Goal: Check status

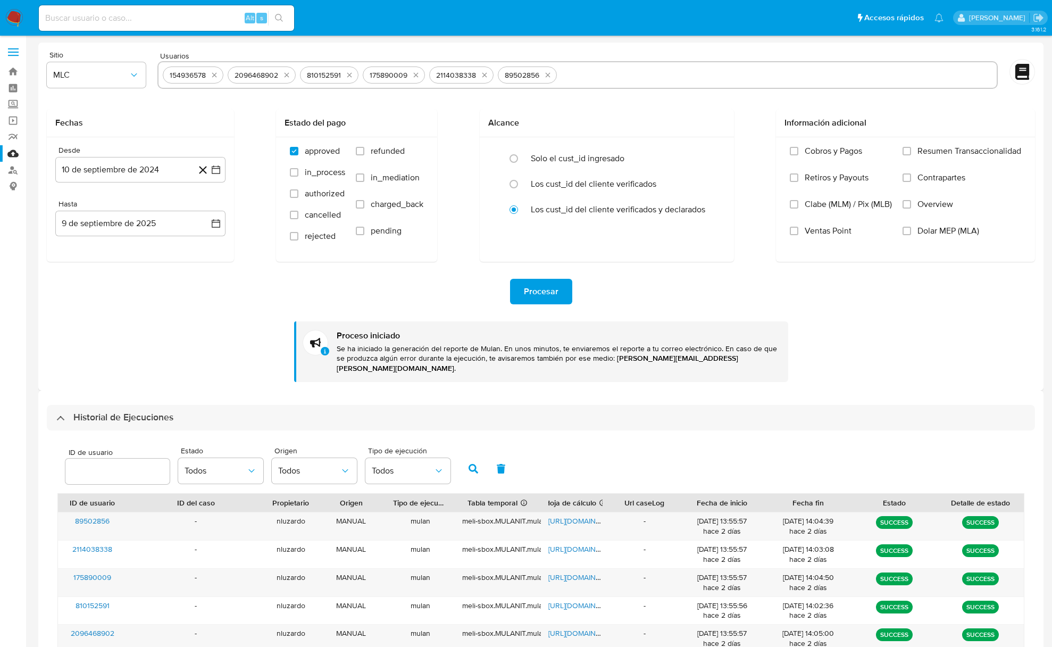
select select "10"
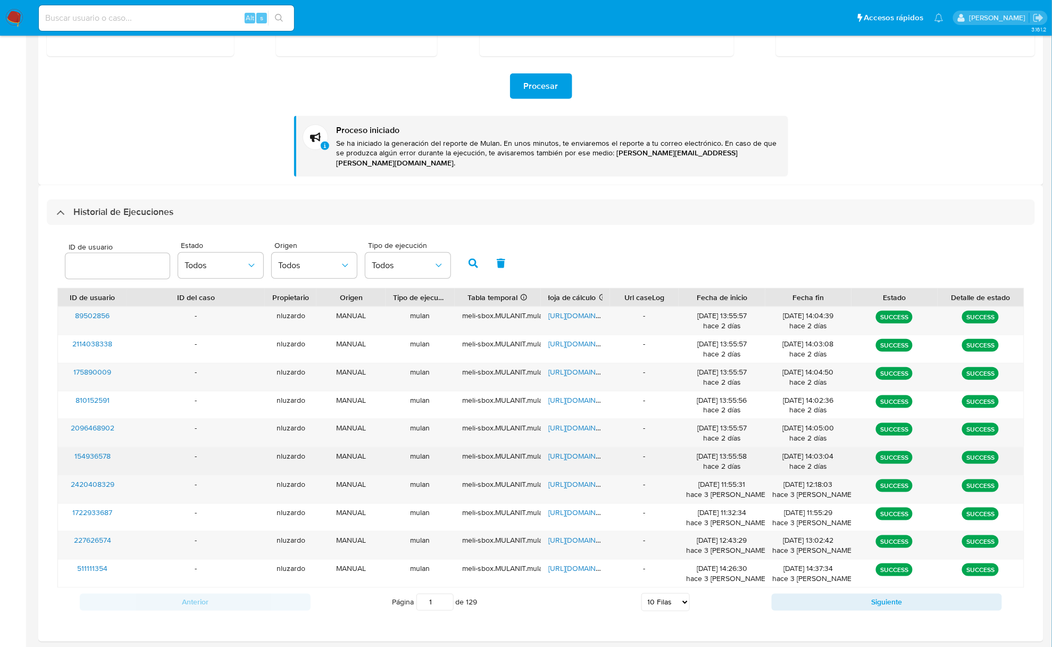
scroll to position [213, 0]
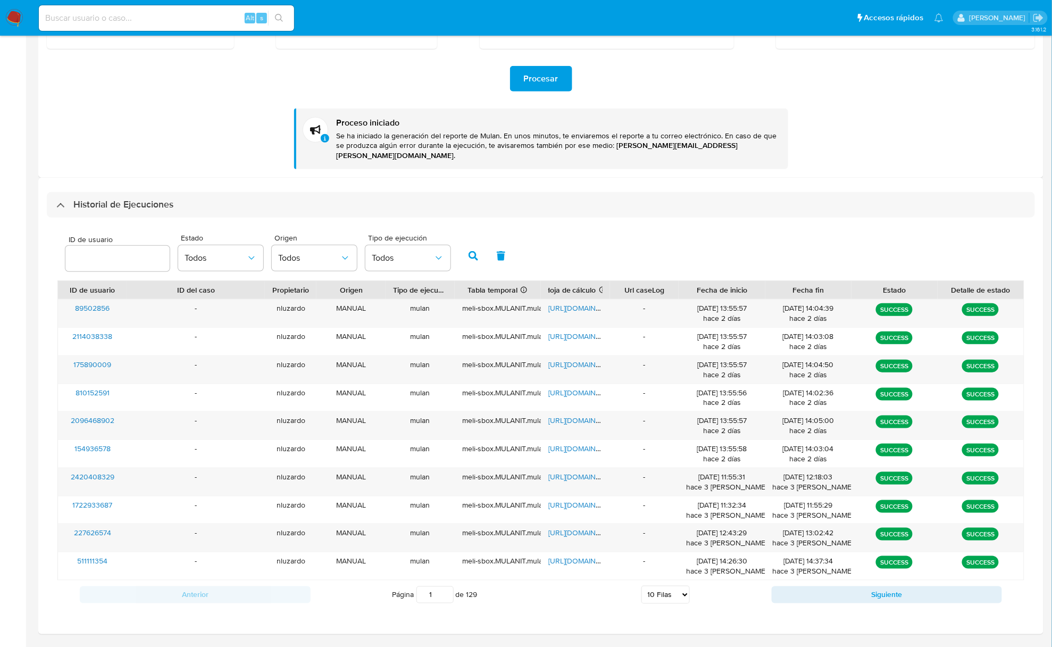
drag, startPoint x: 116, startPoint y: 305, endPoint x: 115, endPoint y: 120, distance: 185.1
click at [89, 178] on div "Historial de Ejecuciones ID de usuario Estado Todos Origen Todos Tipo de ejecuc…" at bounding box center [540, 406] width 1005 height 456
click at [115, 120] on div "Procesar Proceso iniciado Se ha iniciado la generación del reporte de Mulan. En…" at bounding box center [541, 109] width 988 height 120
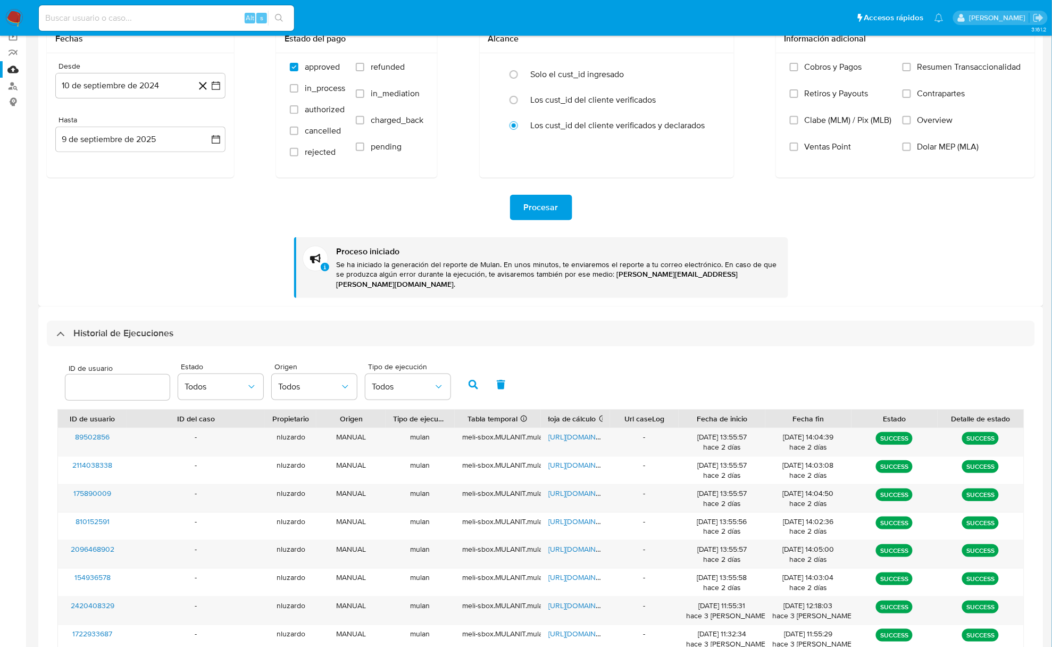
scroll to position [0, 0]
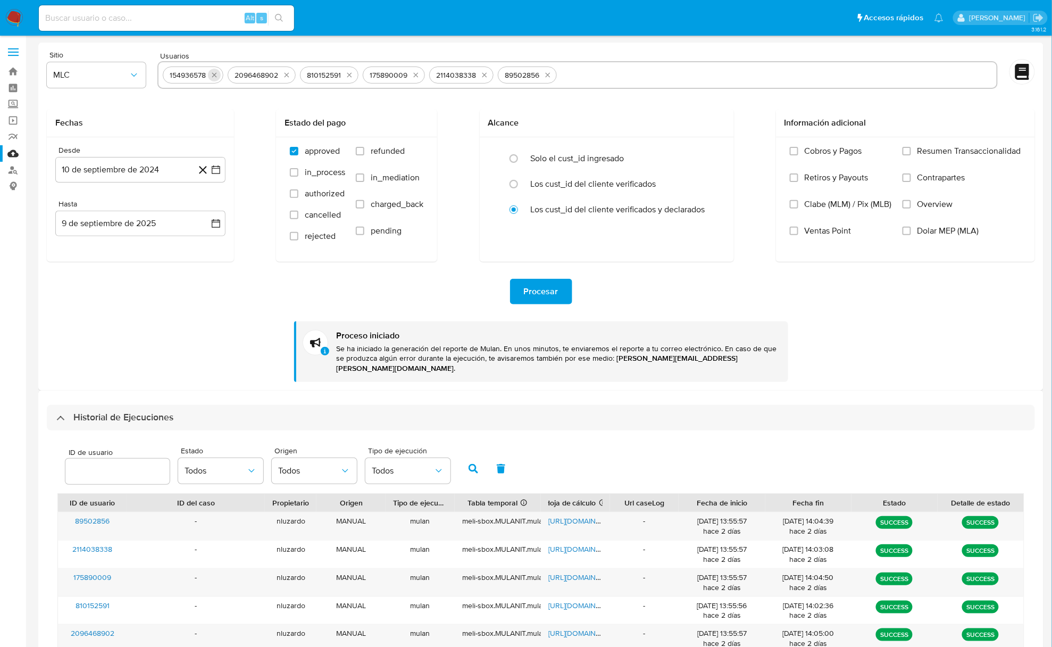
click at [216, 77] on icon "quitar 154936578" at bounding box center [214, 75] width 9 height 9
click at [280, 77] on button "quitar 2096468902" at bounding box center [286, 75] width 13 height 13
click at [216, 77] on button "quitar 810152591" at bounding box center [212, 75] width 13 height 13
click at [216, 77] on icon "quitar 175890009" at bounding box center [216, 75] width 9 height 9
click at [280, 77] on icon "quitar 2114038338" at bounding box center [284, 75] width 9 height 9
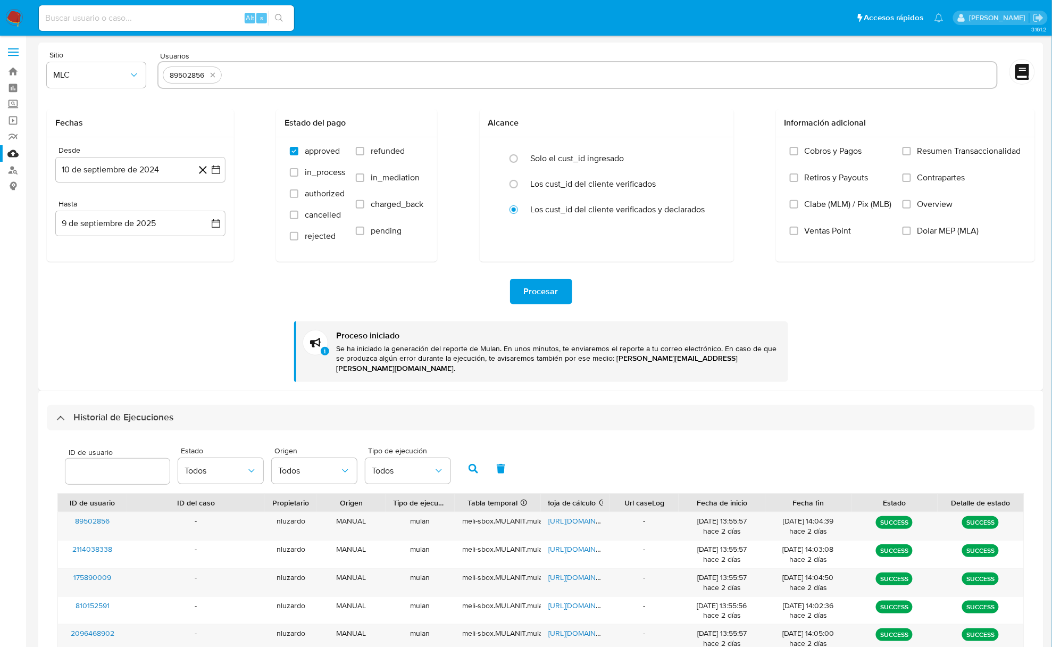
click at [216, 77] on icon "quitar 89502856" at bounding box center [212, 75] width 9 height 9
click at [216, 77] on input "text" at bounding box center [577, 74] width 829 height 17
paste input "2279402576"
type input "2279402576"
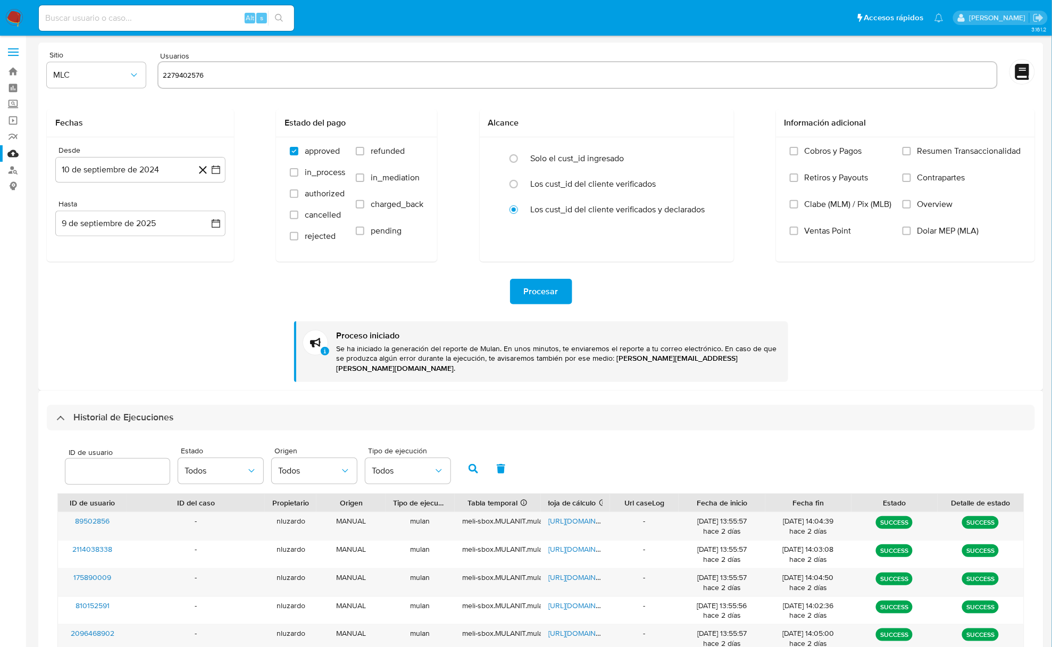
click at [236, 104] on form "Sitio MLC Usuarios 2279402576 Fechas Desde 10 de septiembre de 2024 10-09-2024 …" at bounding box center [541, 216] width 988 height 331
click at [549, 287] on span "Procesar" at bounding box center [541, 291] width 35 height 23
click at [156, 430] on div "ID de usuario Estado Todos Origen Todos Tipo de ejecución Todos ID de usuario I…" at bounding box center [541, 631] width 988 height 402
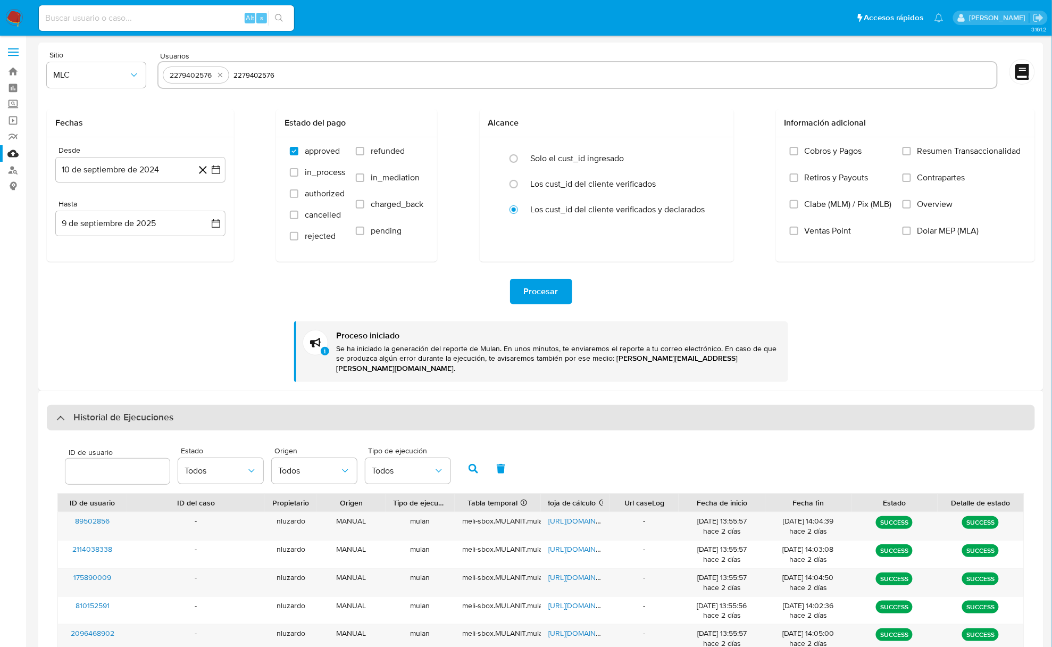
click at [141, 417] on div "Historial de Ejecuciones" at bounding box center [541, 418] width 988 height 26
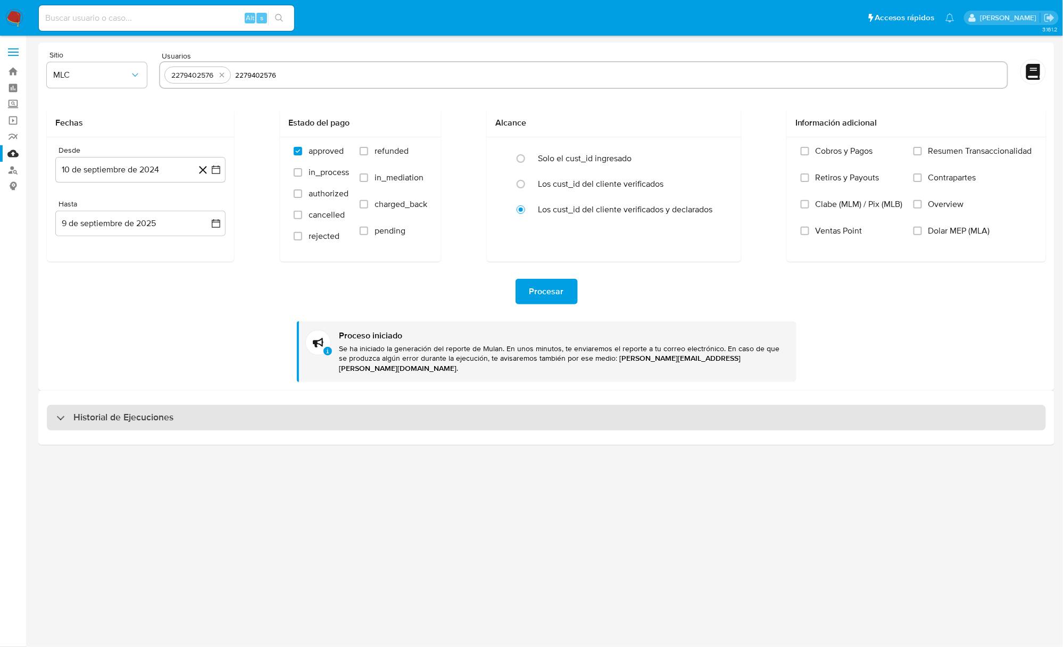
click at [111, 415] on div "Historial de Ejecuciones" at bounding box center [546, 418] width 999 height 26
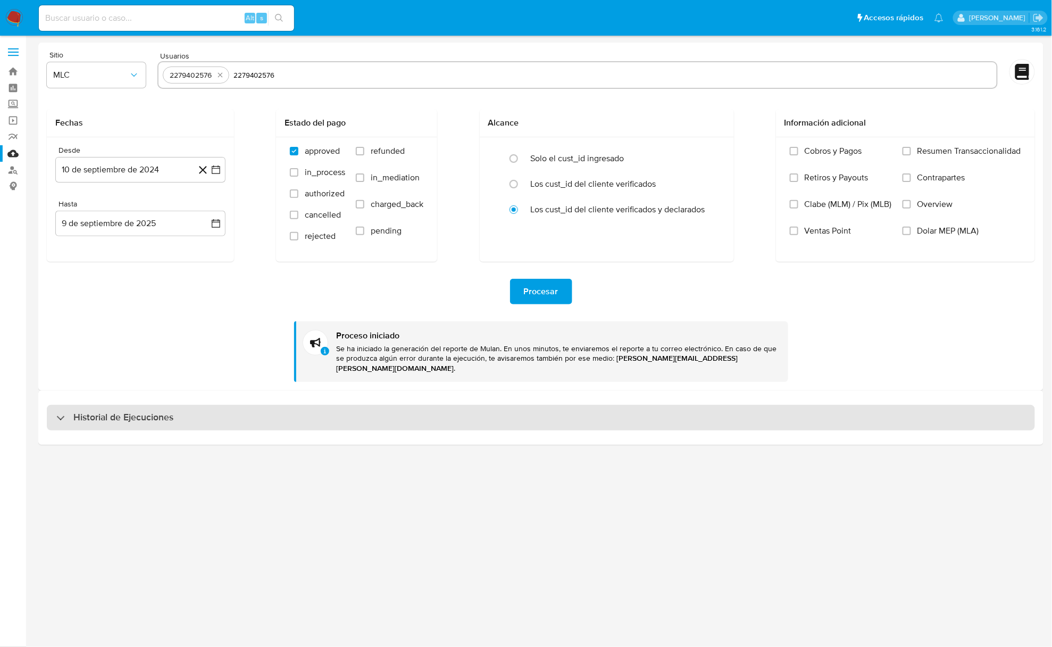
select select "10"
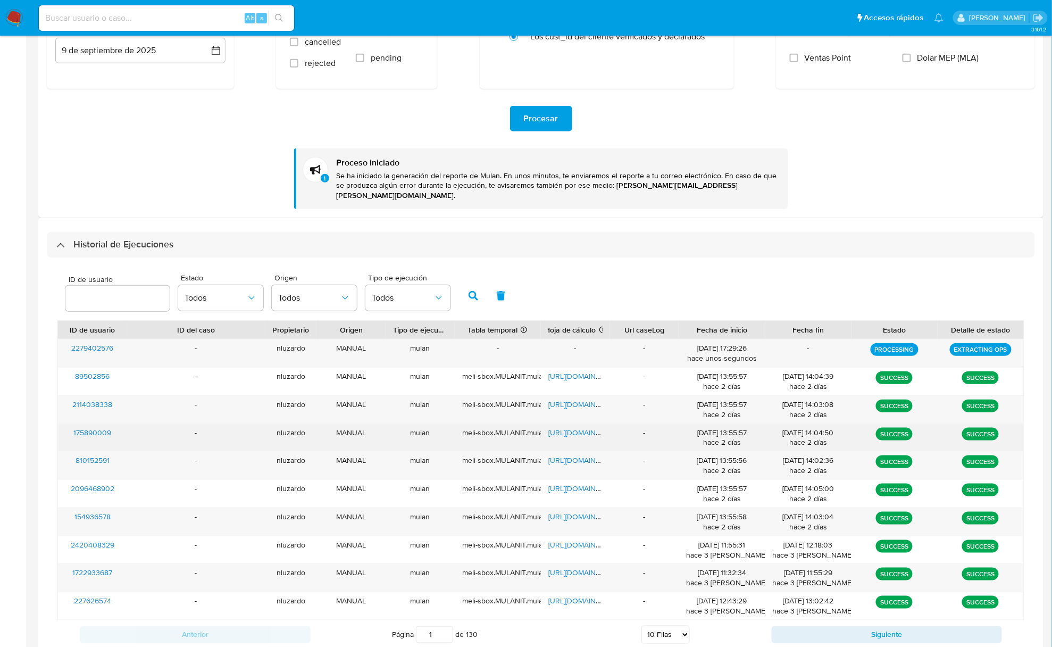
scroll to position [166, 0]
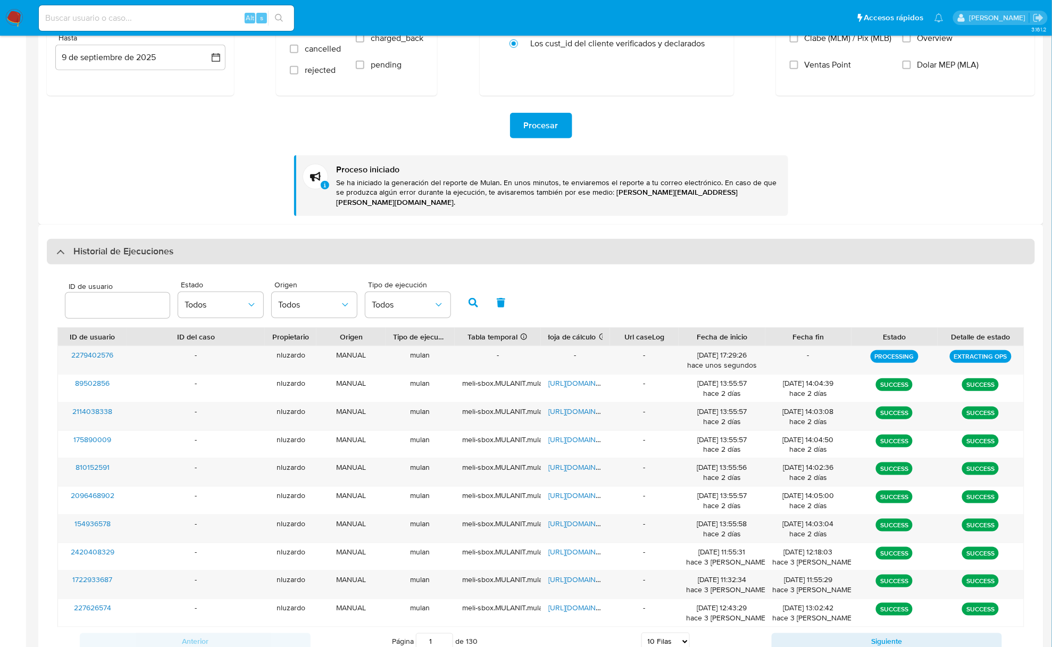
click at [252, 252] on div "Historial de Ejecuciones" at bounding box center [541, 252] width 988 height 26
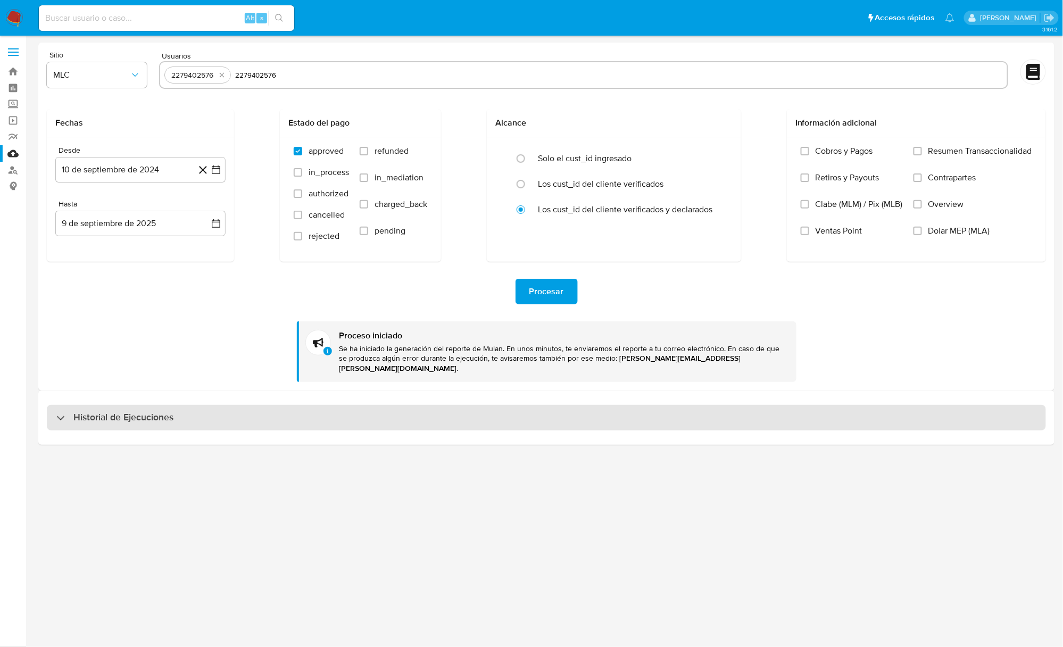
click at [118, 411] on h3 "Historial de Ejecuciones" at bounding box center [123, 417] width 100 height 13
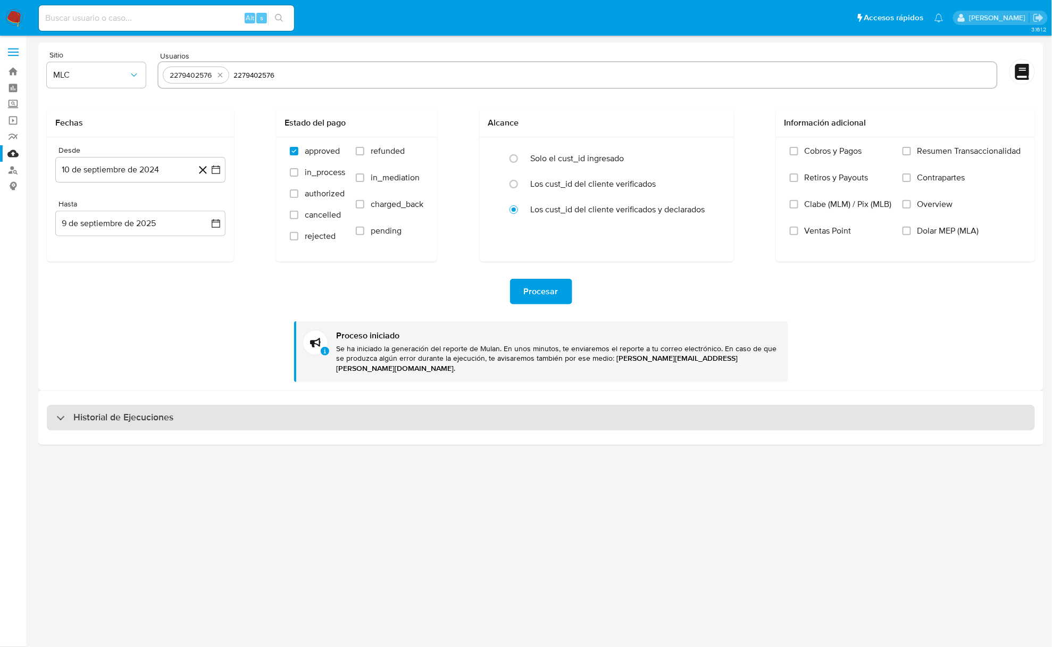
select select "10"
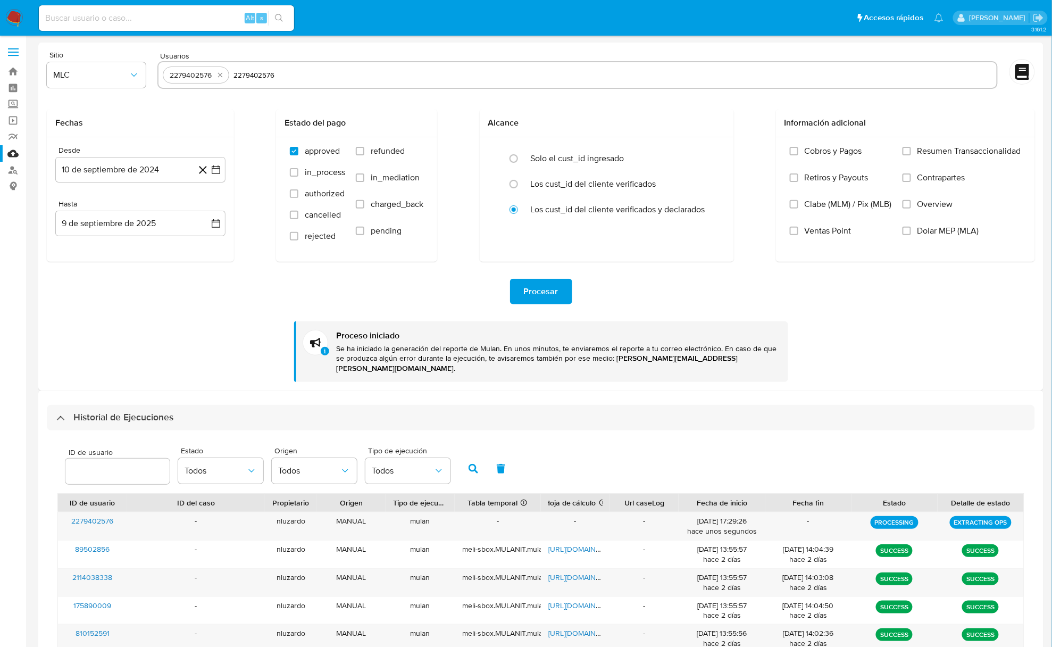
click at [232, 347] on div "Procesar Proceso iniciado Se ha iniciado la generación del reporte de Mulan. En…" at bounding box center [541, 322] width 988 height 120
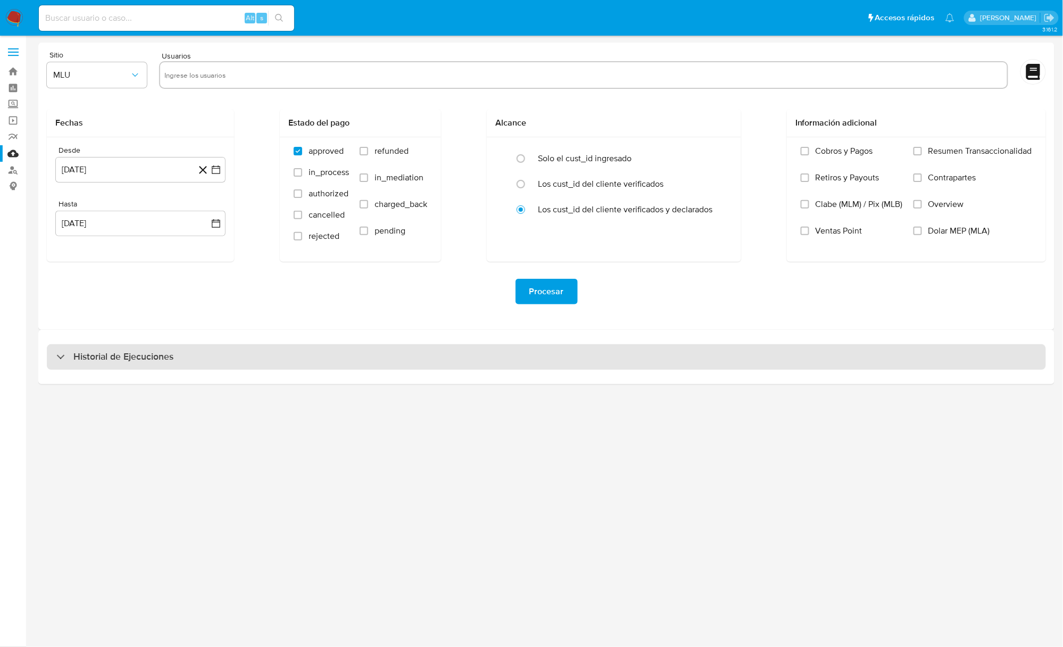
click at [364, 362] on div "Historial de Ejecuciones" at bounding box center [546, 357] width 999 height 26
select select "10"
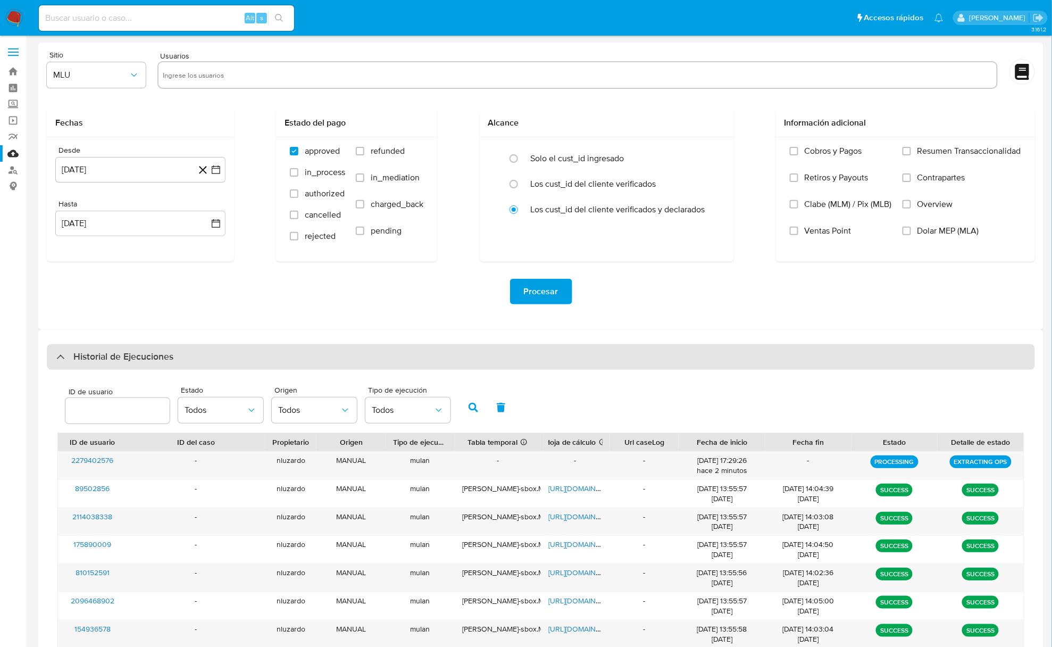
click at [69, 360] on div "Historial de Ejecuciones" at bounding box center [114, 356] width 117 height 13
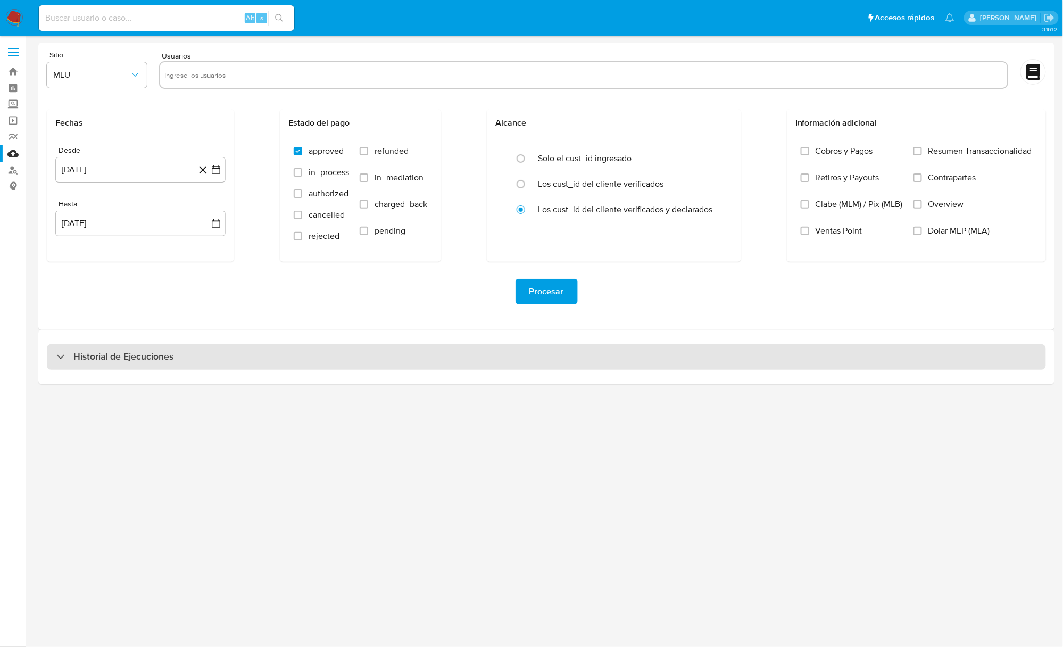
click at [72, 361] on div "Historial de Ejecuciones" at bounding box center [114, 356] width 117 height 13
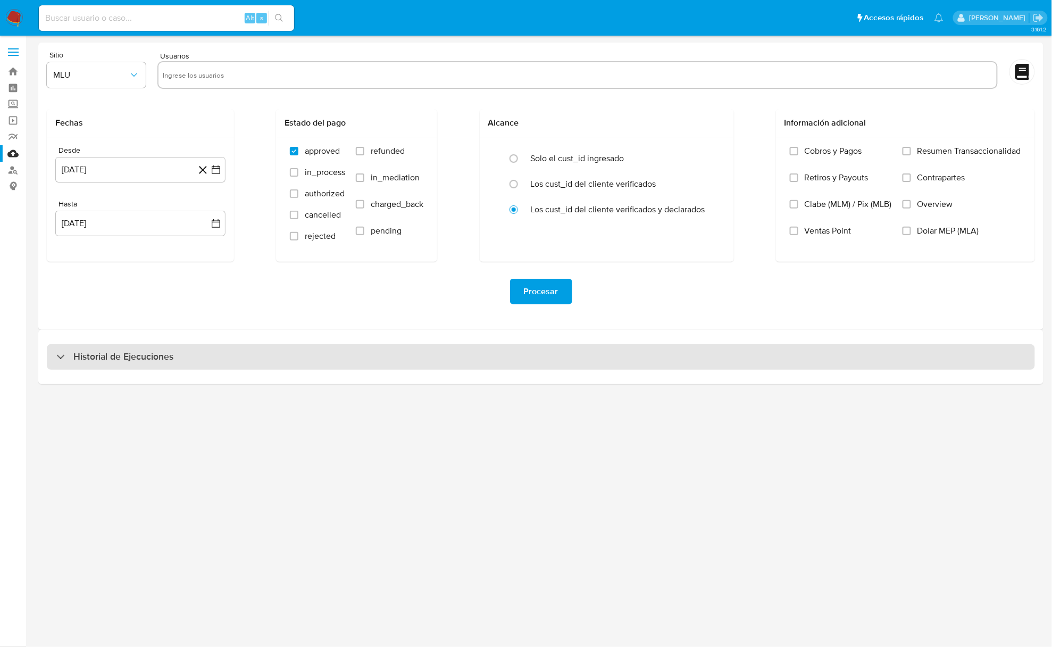
select select "10"
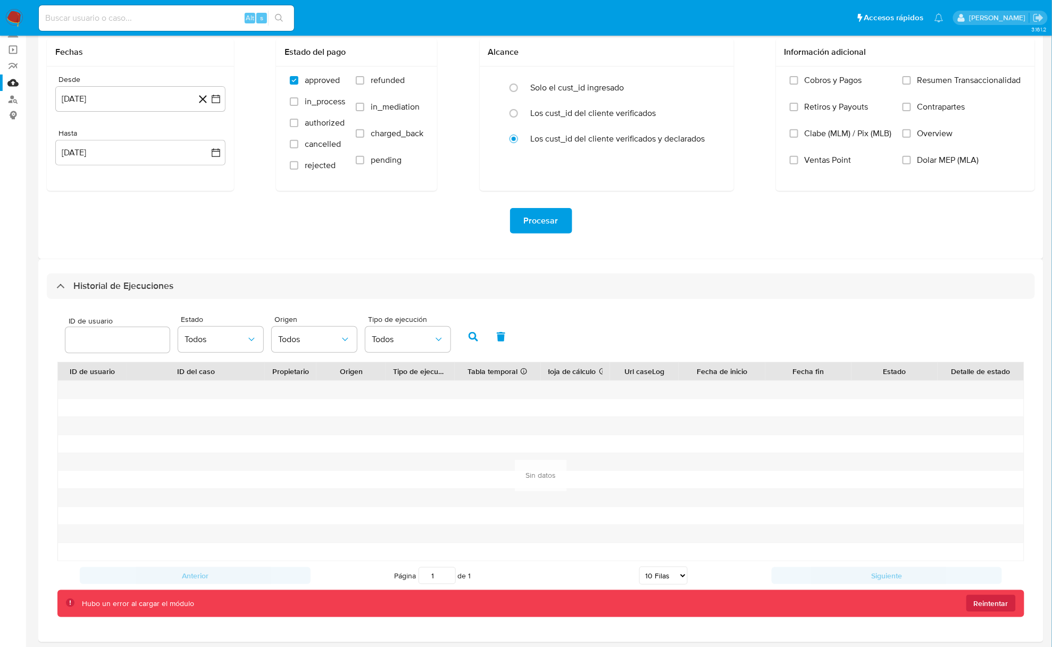
scroll to position [113, 0]
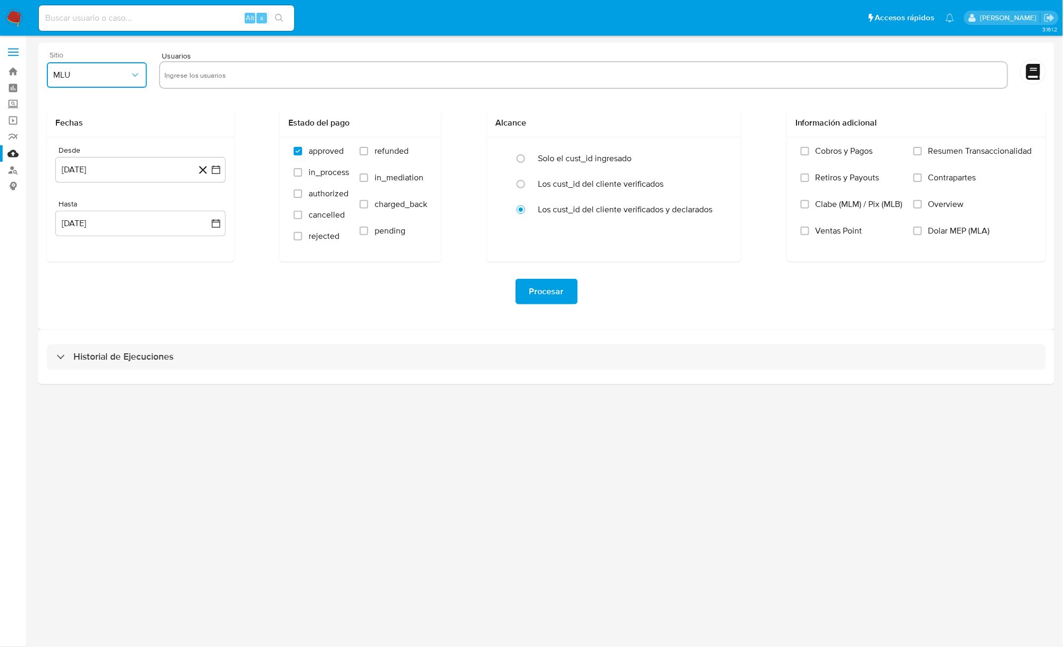
click at [136, 65] on button "MLU" at bounding box center [97, 75] width 100 height 26
click at [88, 247] on div "MLC" at bounding box center [93, 257] width 81 height 26
click at [285, 456] on div "3.161.2" at bounding box center [546, 341] width 1016 height 597
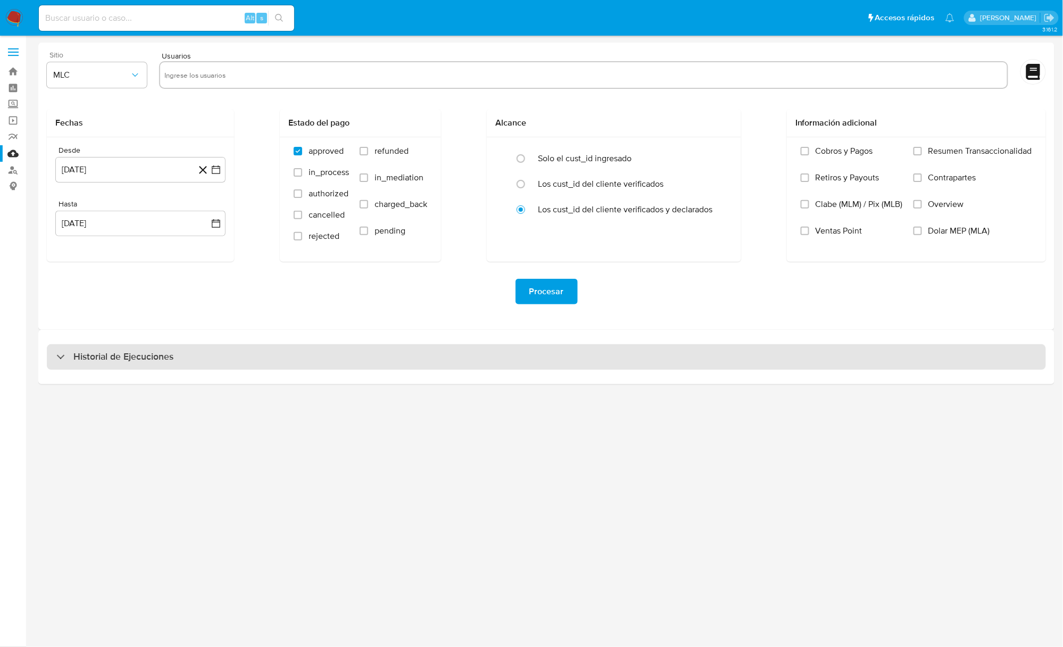
click at [222, 360] on div "Historial de Ejecuciones" at bounding box center [546, 357] width 999 height 26
select select "10"
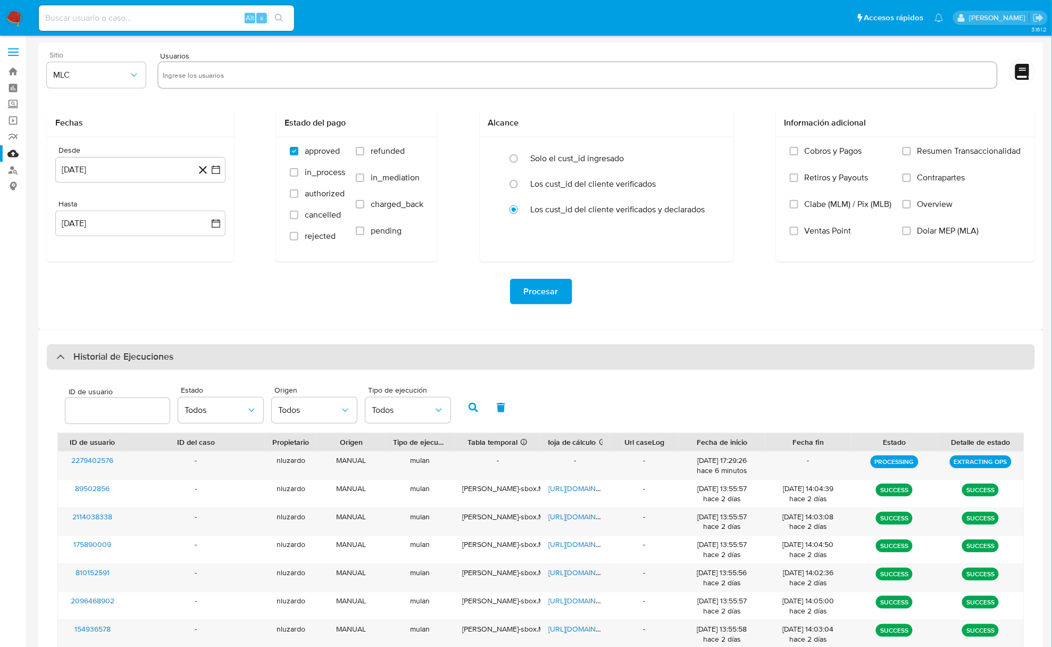
click at [222, 360] on div "Historial de Ejecuciones" at bounding box center [541, 357] width 988 height 26
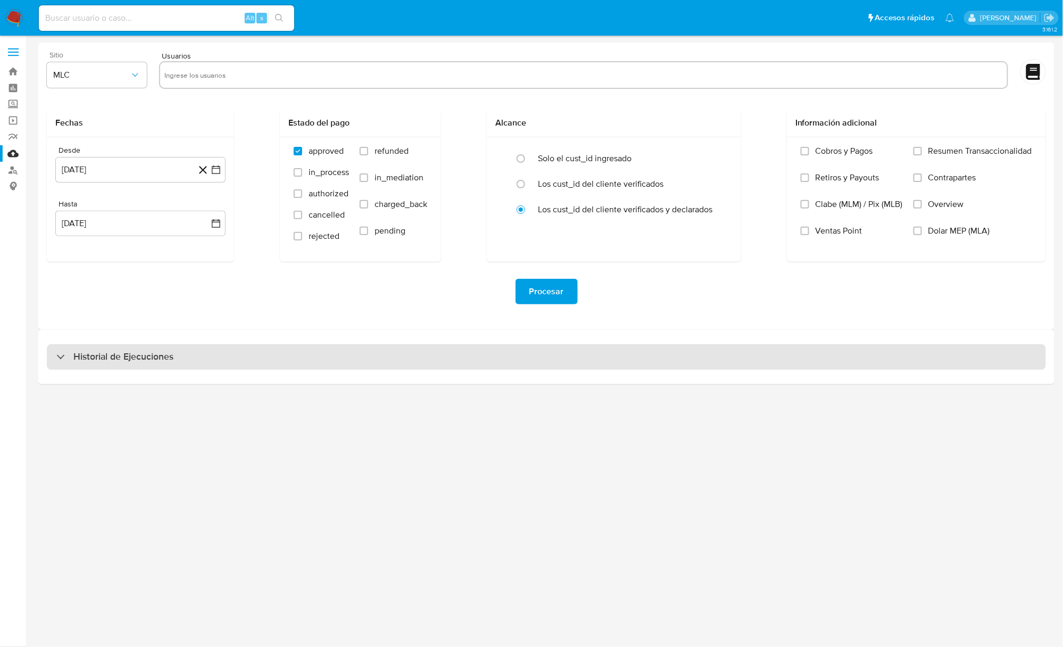
click at [215, 362] on div "Historial de Ejecuciones" at bounding box center [546, 357] width 999 height 26
select select "10"
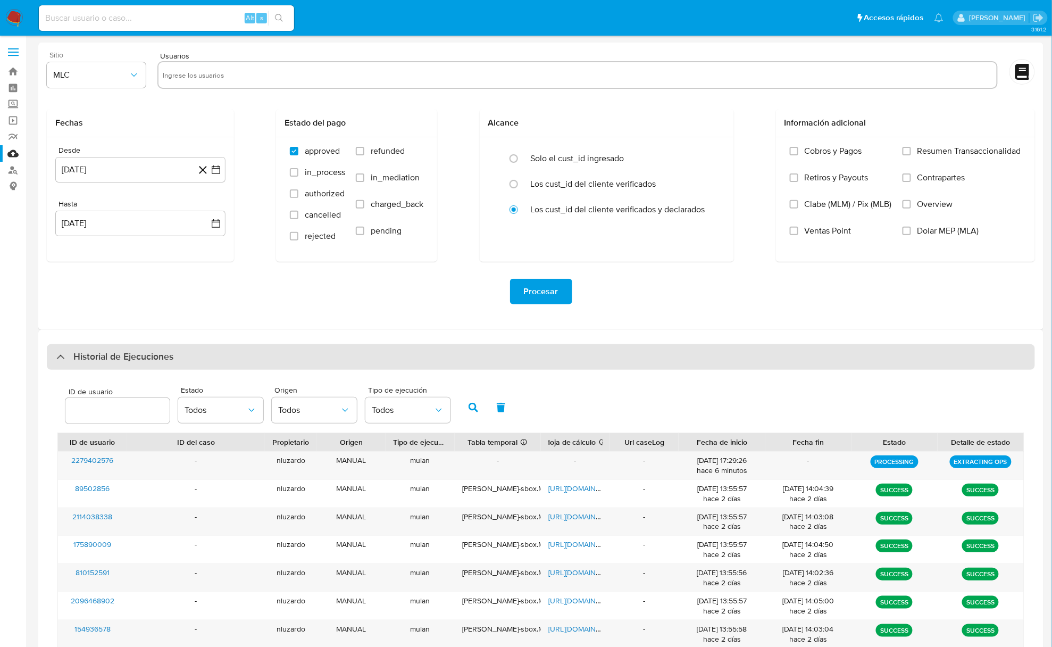
click at [217, 362] on div "Historial de Ejecuciones" at bounding box center [541, 357] width 988 height 26
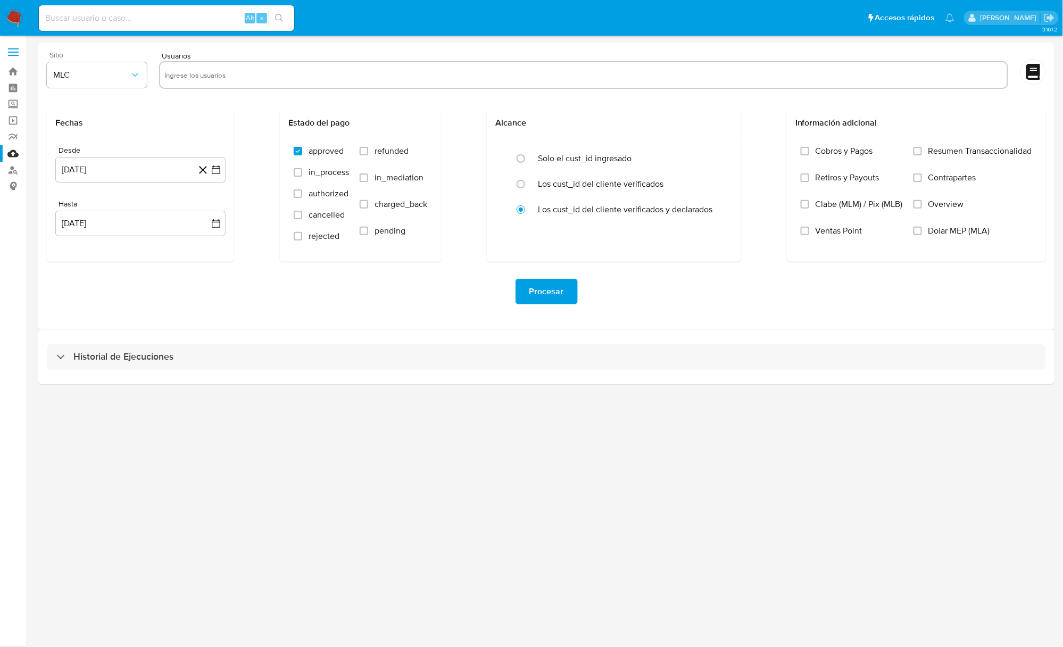
select select "10"
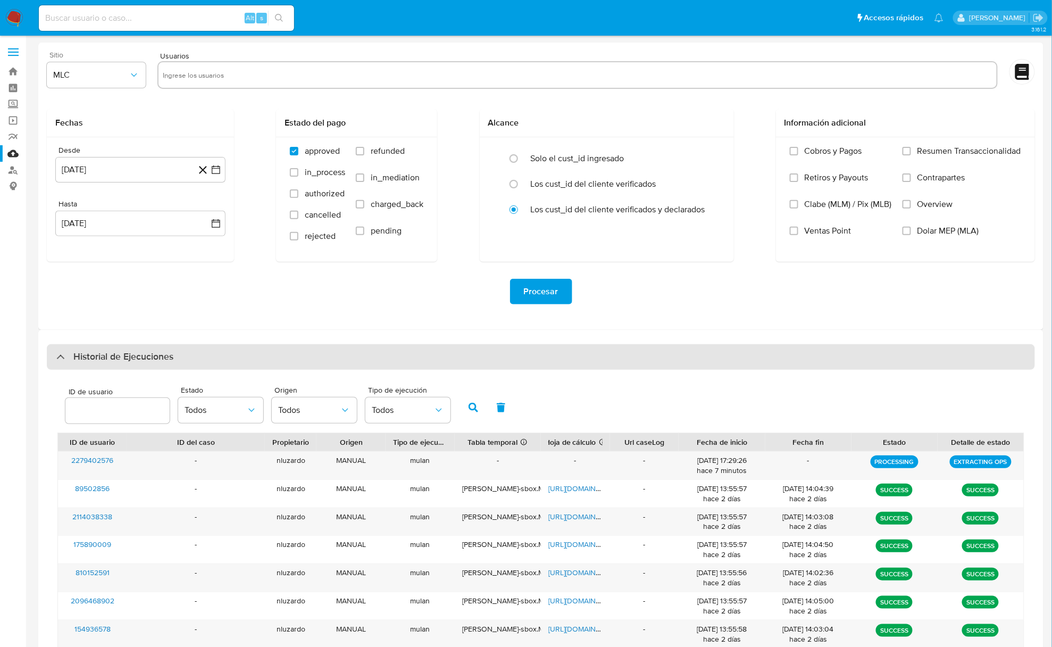
click at [53, 361] on div "Historial de Ejecuciones" at bounding box center [541, 357] width 988 height 26
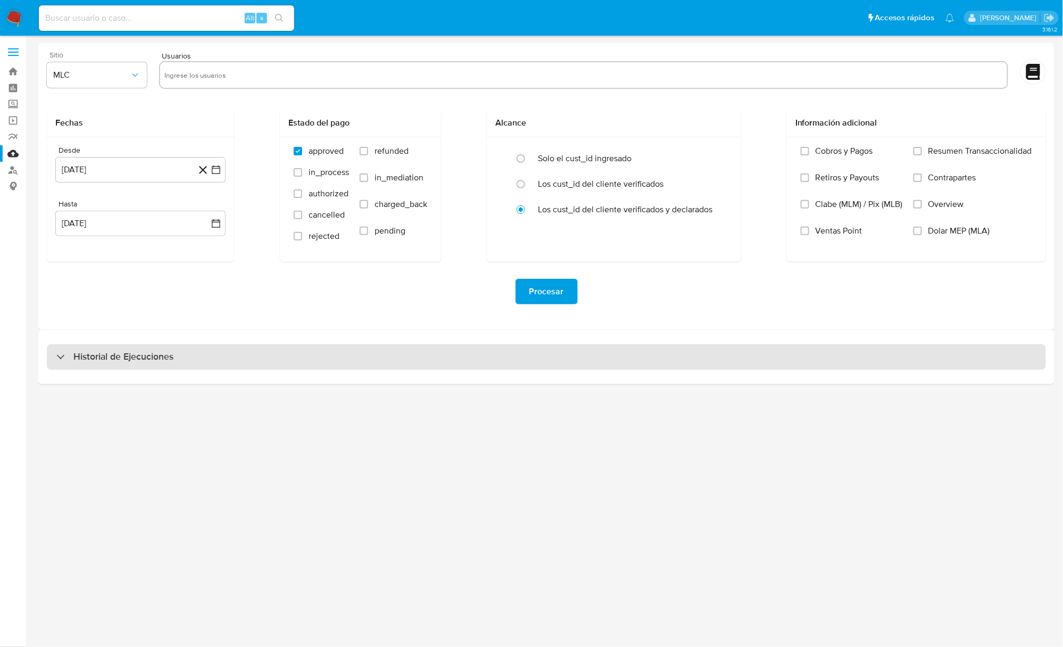
click at [54, 360] on div "Historial de Ejecuciones" at bounding box center [546, 357] width 999 height 26
select select "10"
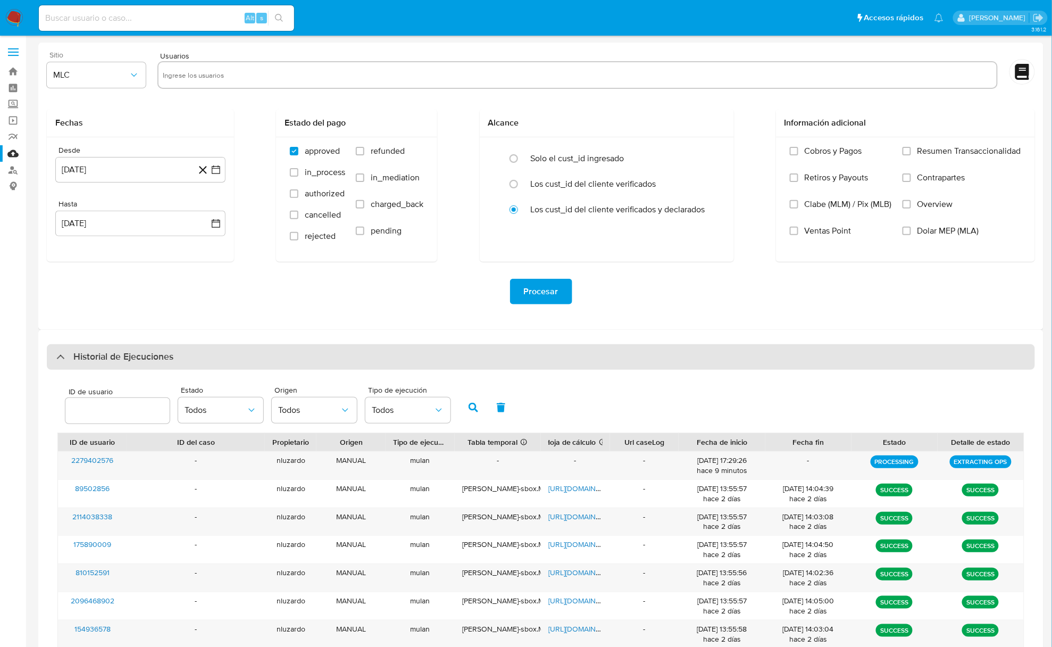
click at [146, 358] on h3 "Historial de Ejecuciones" at bounding box center [123, 356] width 100 height 13
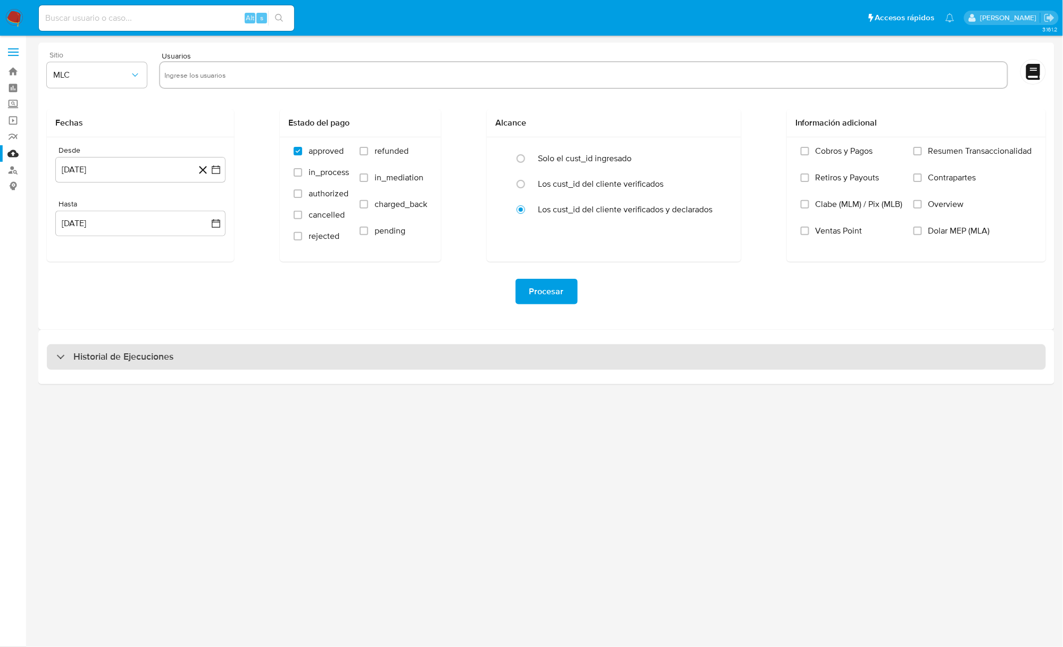
click at [146, 358] on h3 "Historial de Ejecuciones" at bounding box center [123, 356] width 100 height 13
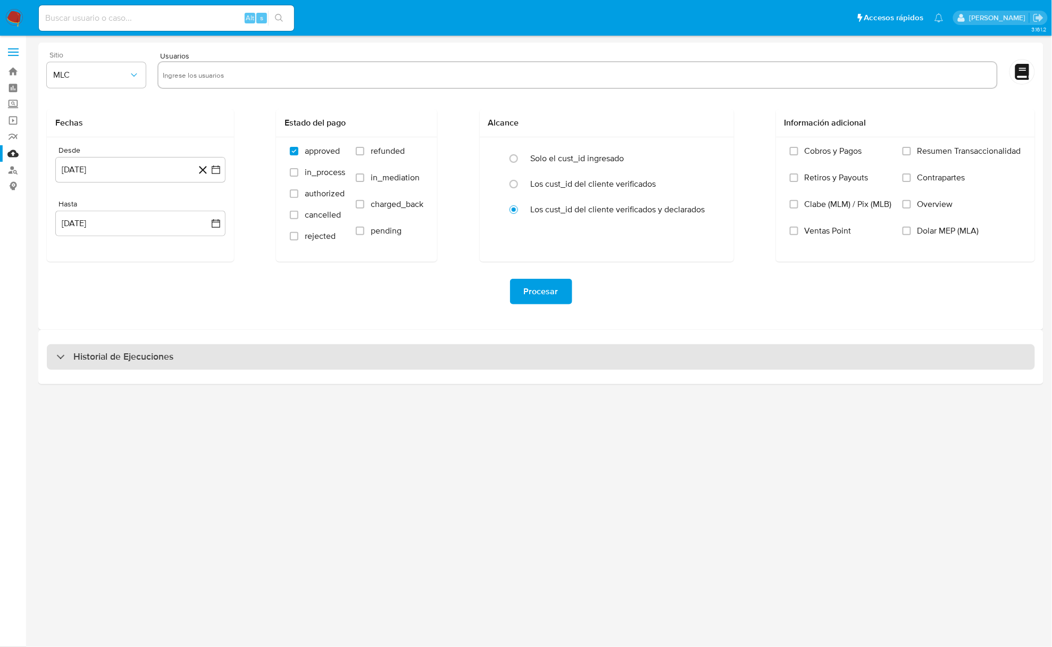
select select "10"
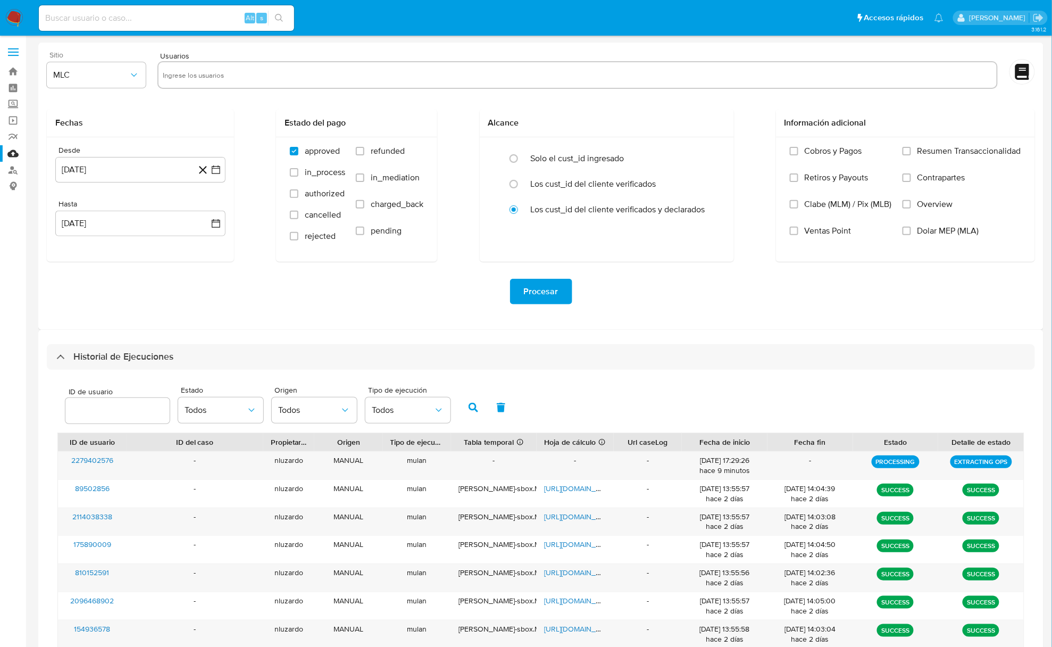
drag, startPoint x: 603, startPoint y: 433, endPoint x: 611, endPoint y: 434, distance: 8.0
click at [611, 434] on div at bounding box center [613, 442] width 19 height 18
drag, startPoint x: 529, startPoint y: 436, endPoint x: 537, endPoint y: 515, distance: 79.1
click at [537, 515] on div "ID de usuario ID del caso Propietario Origen Tipo de ejecución Tabla temporal D…" at bounding box center [540, 582] width 967 height 300
click at [191, 370] on div "ID de usuario Estado Todos Origen Todos Tipo de ejecución Todos ID de usuario I…" at bounding box center [541, 571] width 988 height 402
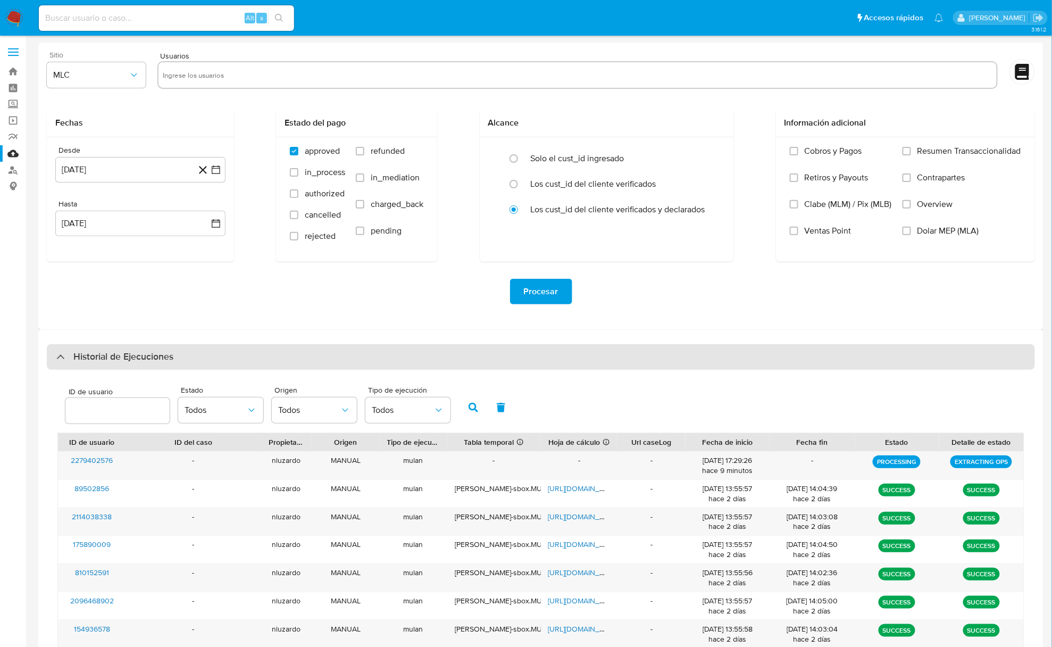
click at [191, 360] on div "Historial de Ejecuciones" at bounding box center [541, 357] width 988 height 26
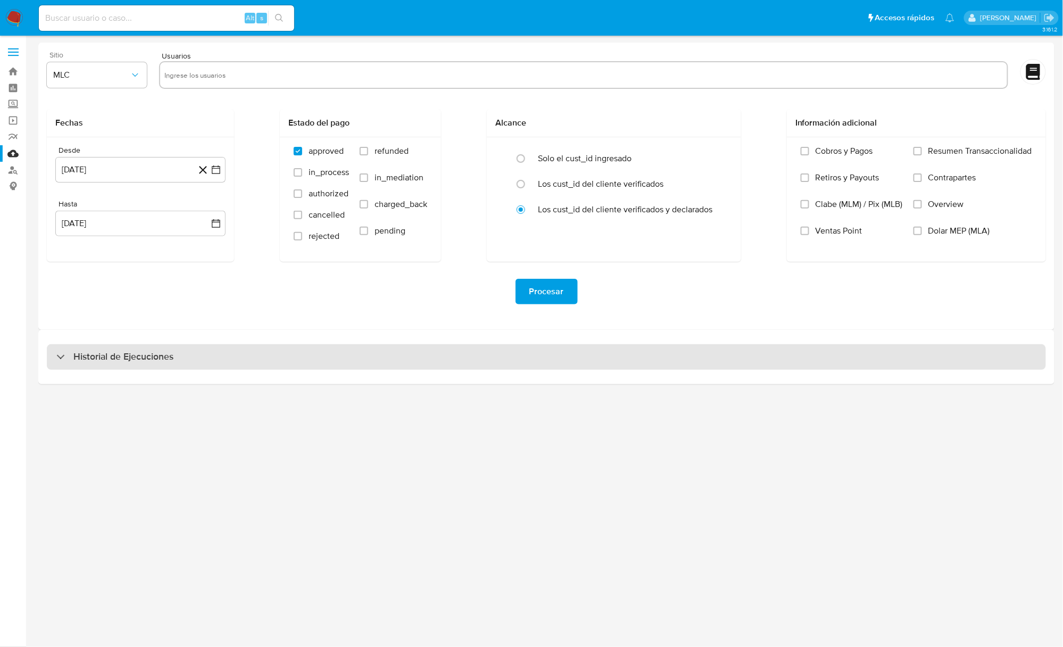
click at [191, 360] on div "Historial de Ejecuciones" at bounding box center [546, 357] width 999 height 26
select select "10"
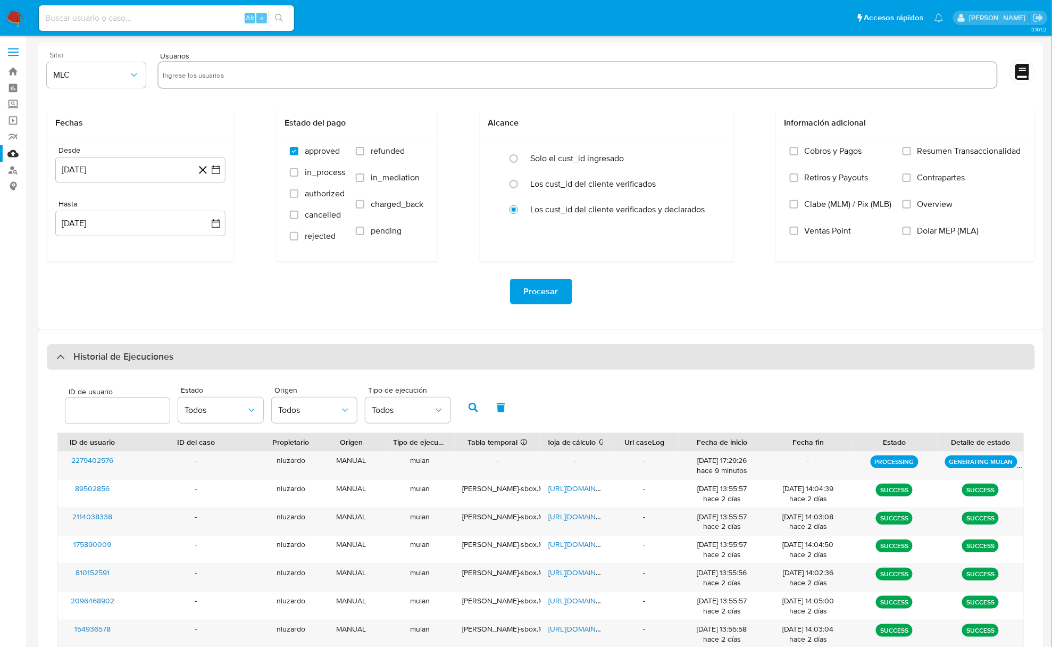
click at [152, 355] on h3 "Historial de Ejecuciones" at bounding box center [123, 356] width 100 height 13
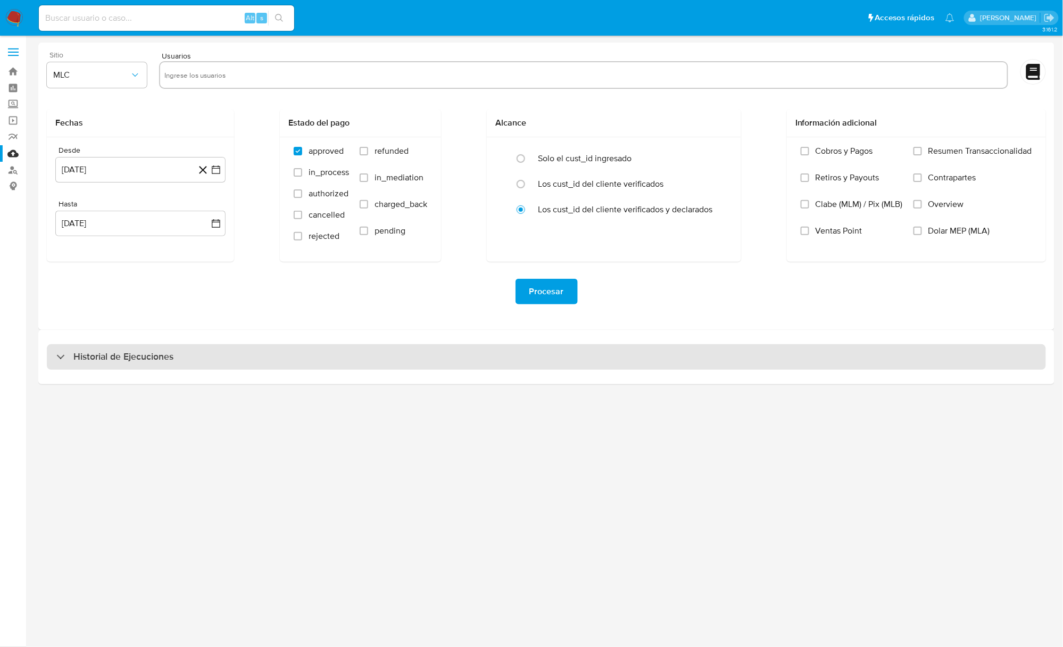
click at [152, 356] on h3 "Historial de Ejecuciones" at bounding box center [123, 356] width 100 height 13
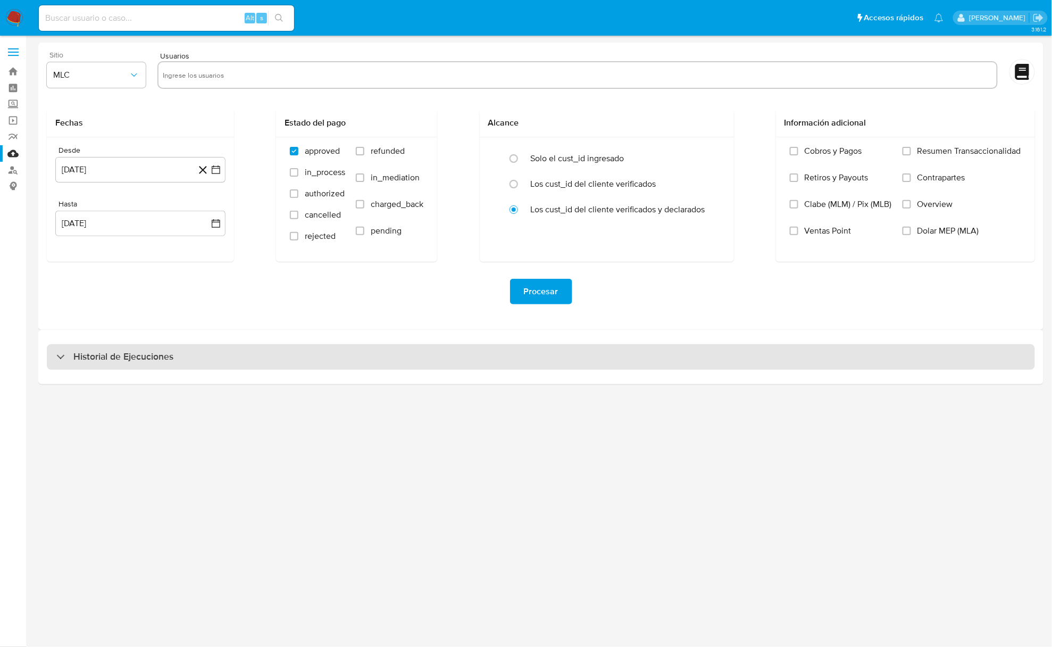
select select "10"
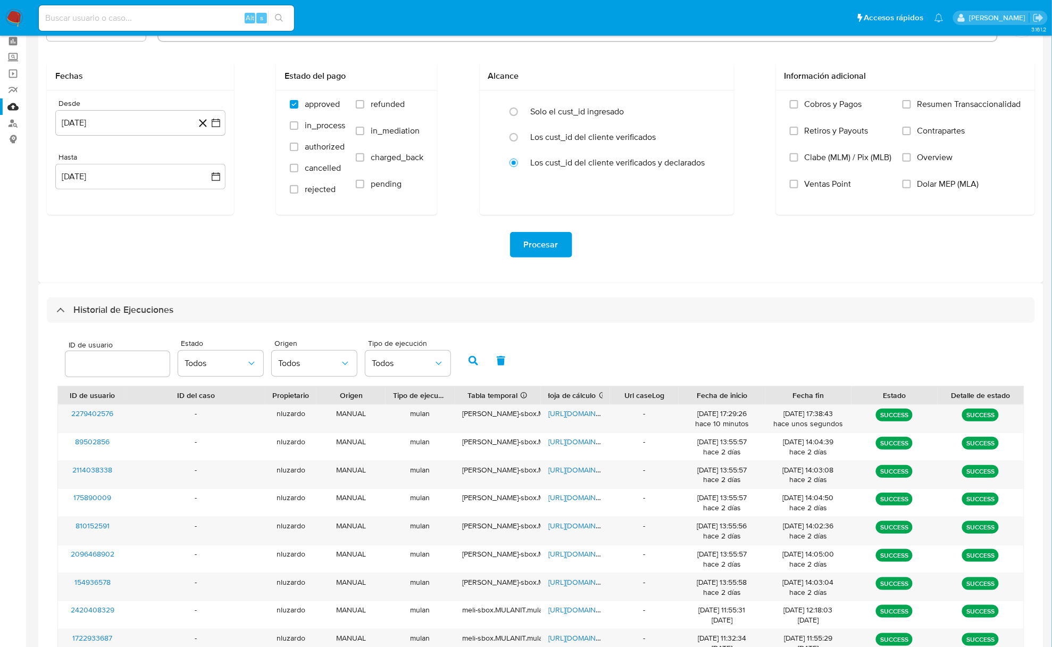
scroll to position [71, 0]
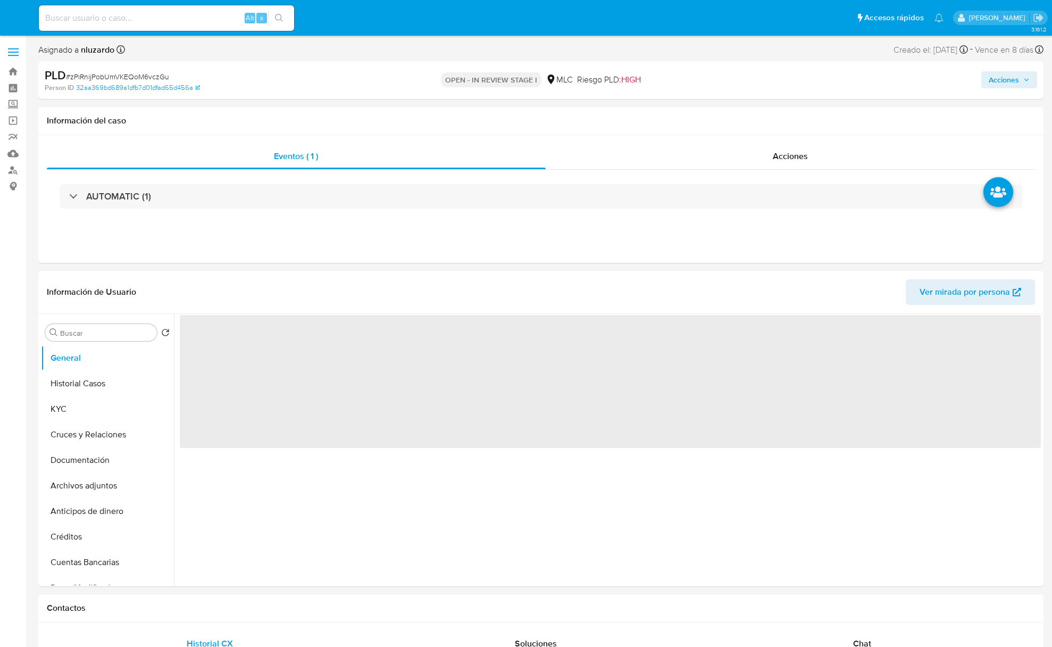
select select "10"
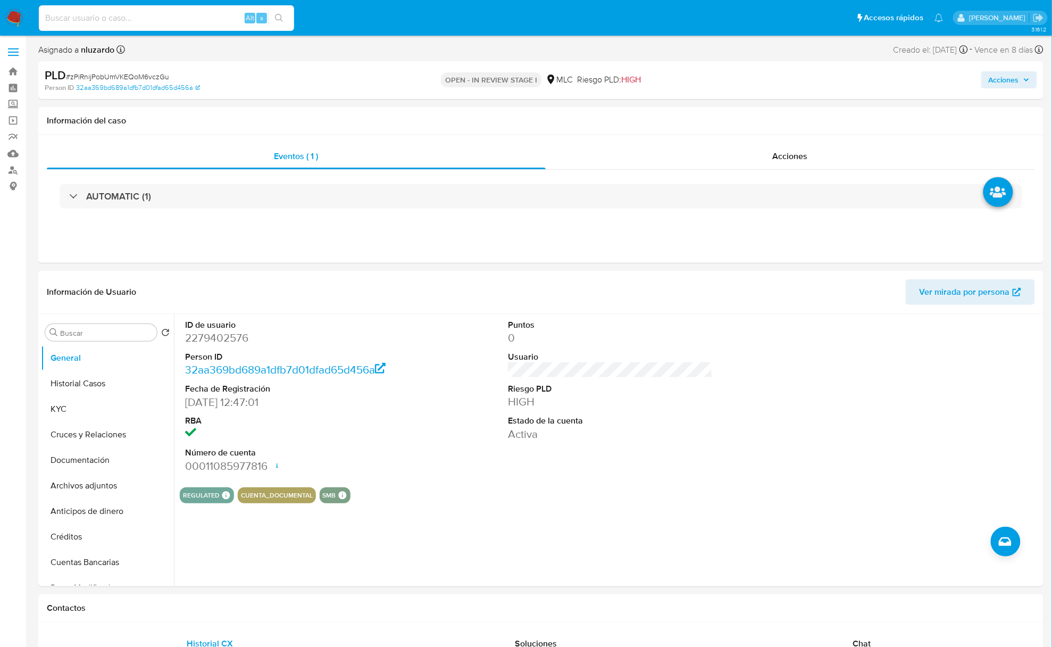
click at [195, 20] on input at bounding box center [166, 18] width 255 height 14
paste input "2496475797"
type input "2496475797"
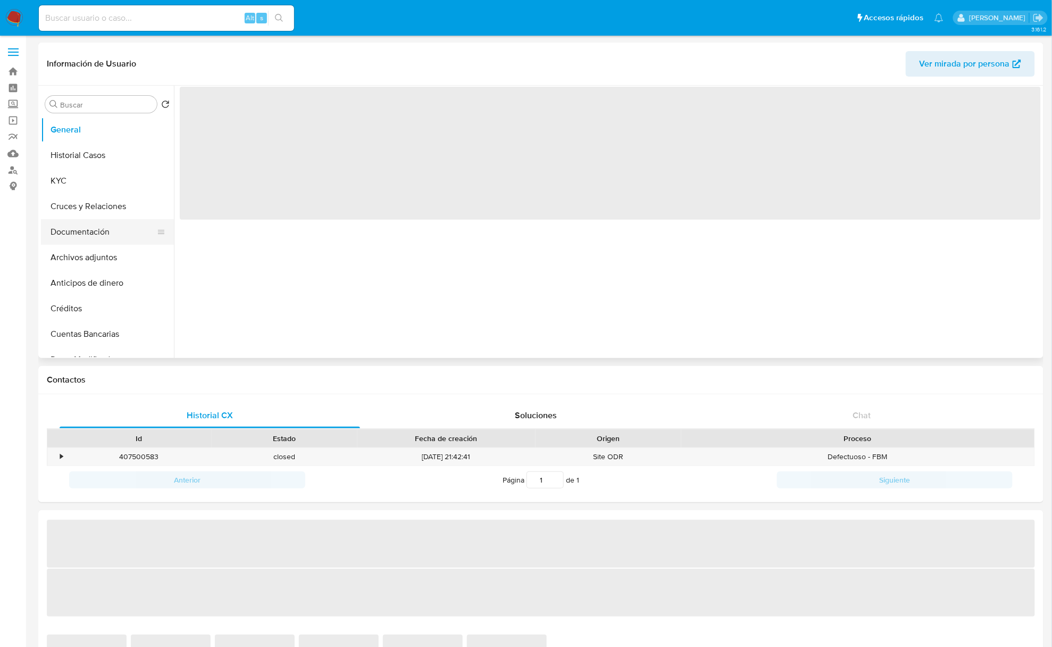
select select "10"
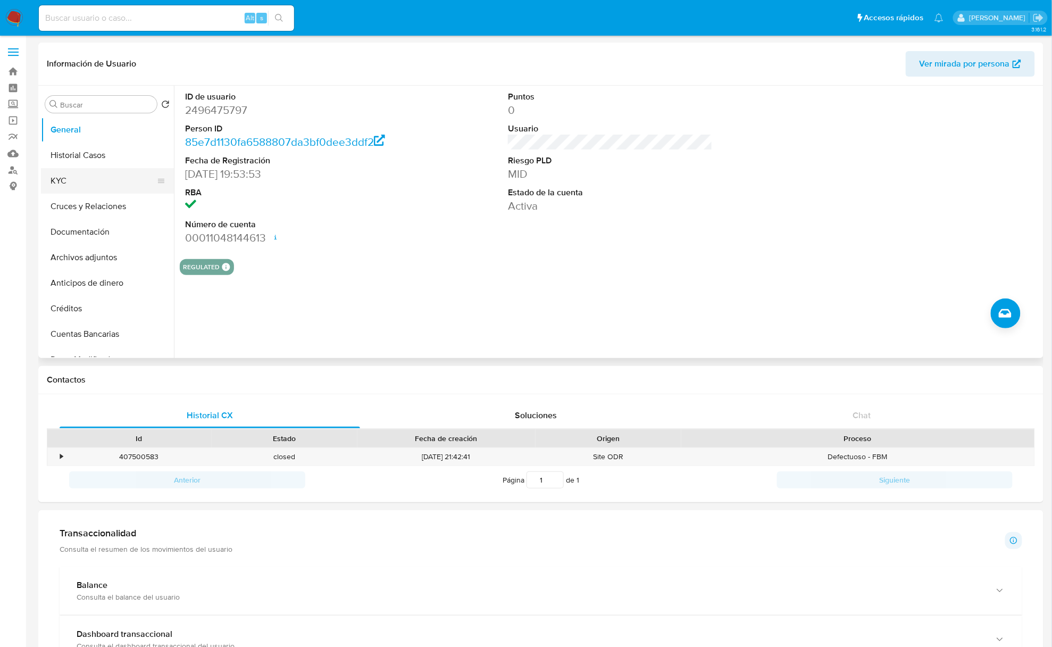
click at [70, 179] on button "KYC" at bounding box center [103, 181] width 124 height 26
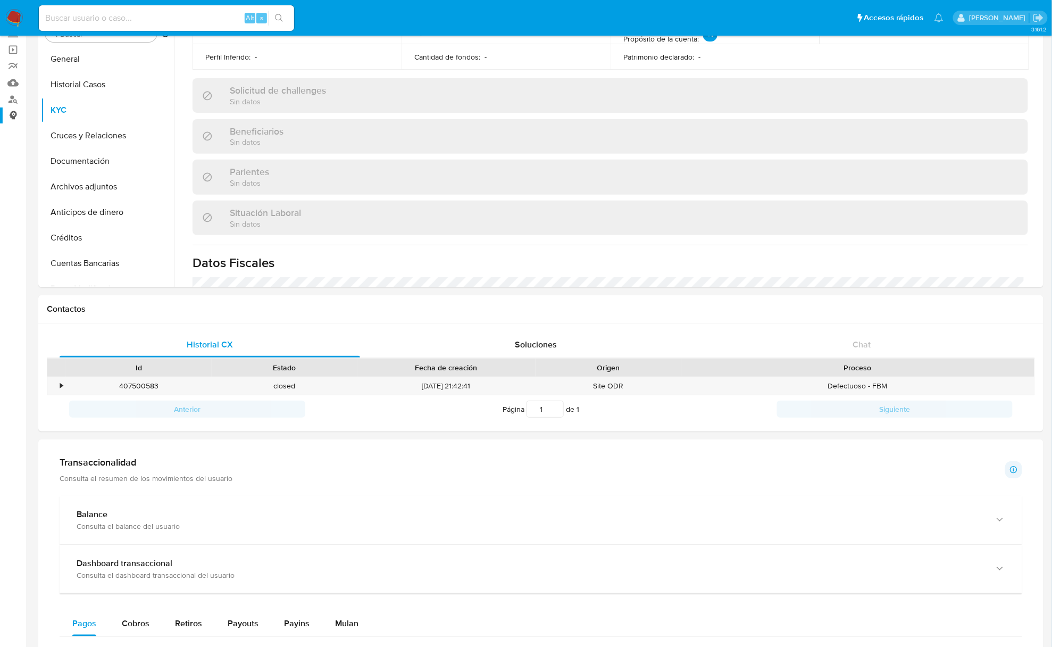
scroll to position [374, 0]
click at [90, 74] on button "Historial Casos" at bounding box center [103, 85] width 124 height 26
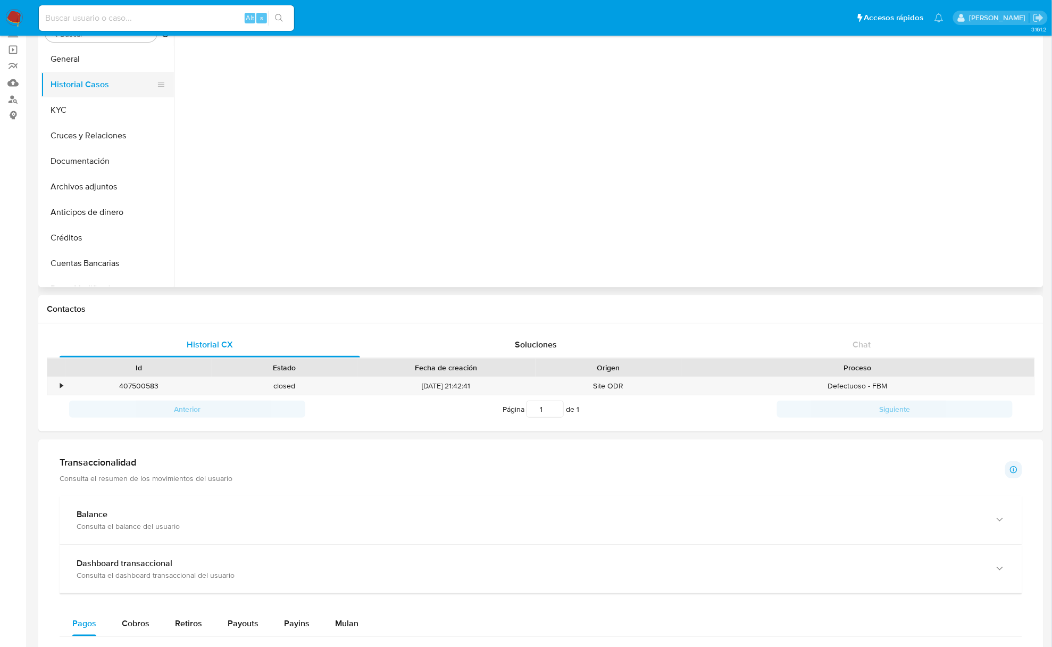
scroll to position [0, 0]
